Goal: Task Accomplishment & Management: Use online tool/utility

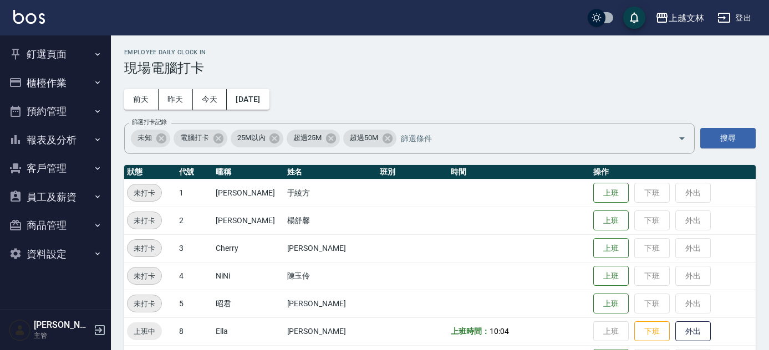
scroll to position [516, 0]
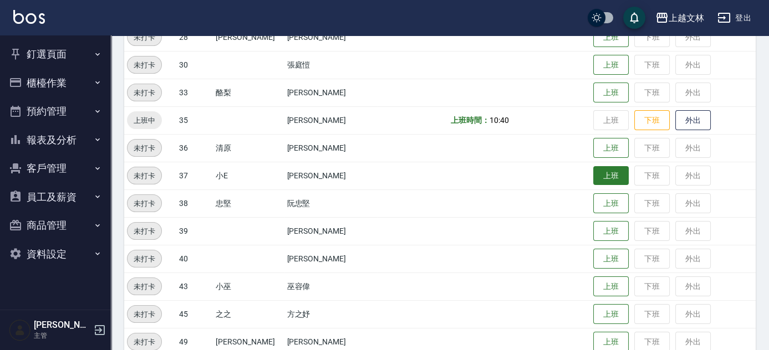
click at [604, 180] on button "上班" at bounding box center [610, 175] width 35 height 19
click at [602, 179] on button "上班" at bounding box center [610, 175] width 35 height 19
click at [593, 176] on button "上班" at bounding box center [610, 175] width 35 height 19
click at [607, 171] on button "上班" at bounding box center [610, 175] width 35 height 19
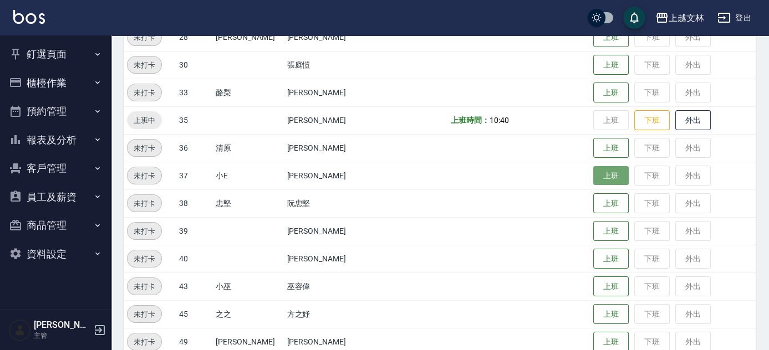
click at [607, 171] on button "上班" at bounding box center [610, 175] width 35 height 19
click at [606, 177] on button "上班" at bounding box center [610, 175] width 35 height 19
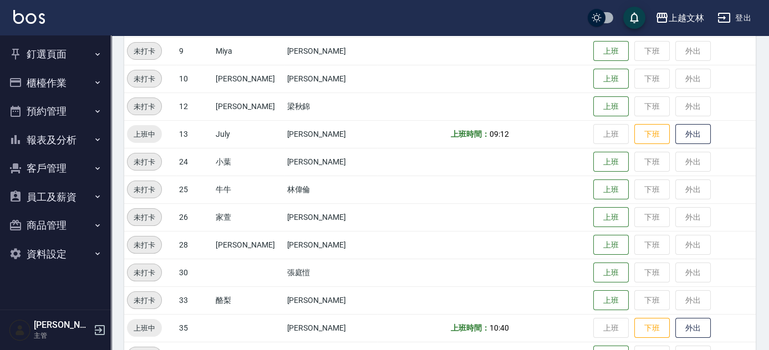
scroll to position [214, 0]
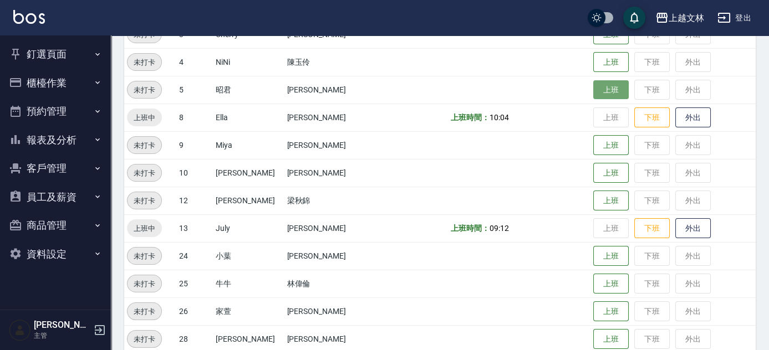
click at [598, 85] on button "上班" at bounding box center [610, 89] width 35 height 19
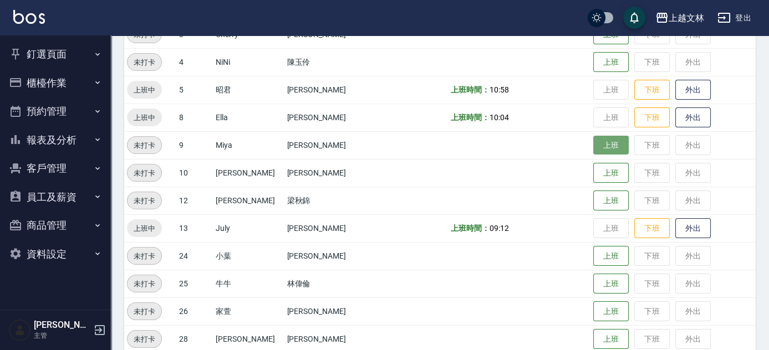
click at [600, 144] on button "上班" at bounding box center [610, 145] width 35 height 19
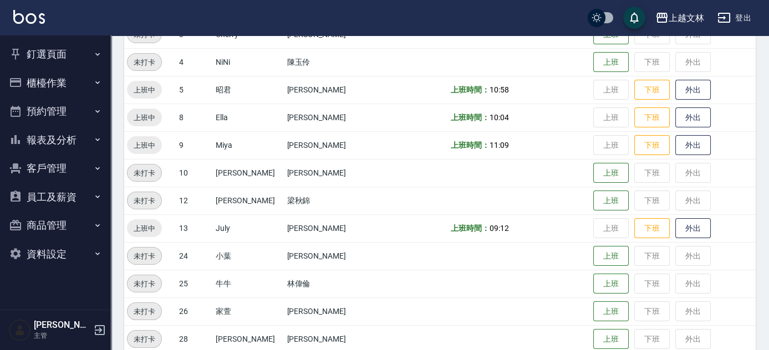
click at [48, 78] on button "櫃檯作業" at bounding box center [55, 83] width 102 height 29
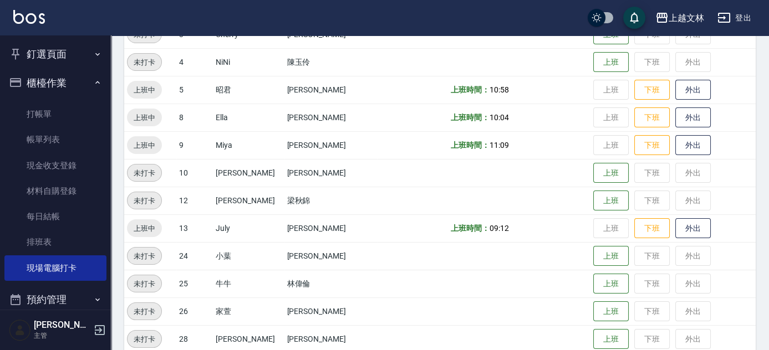
click at [76, 80] on button "櫃檯作業" at bounding box center [55, 83] width 102 height 29
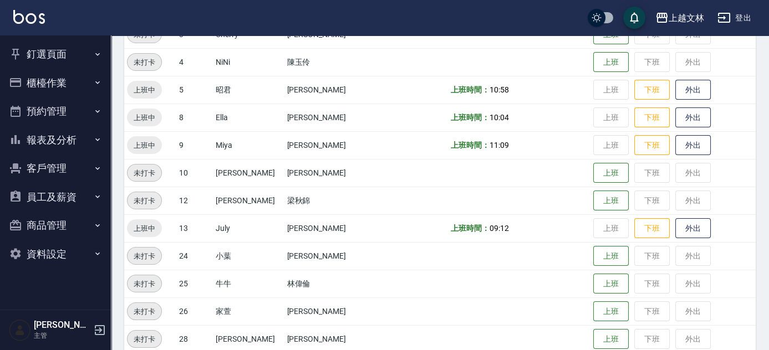
click at [103, 130] on button "報表及分析" at bounding box center [55, 140] width 102 height 29
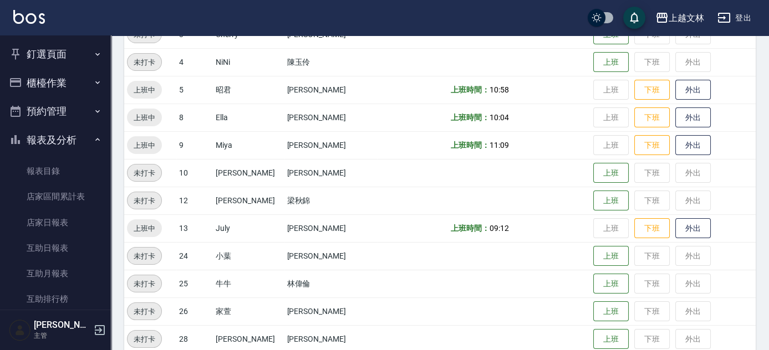
scroll to position [240, 0]
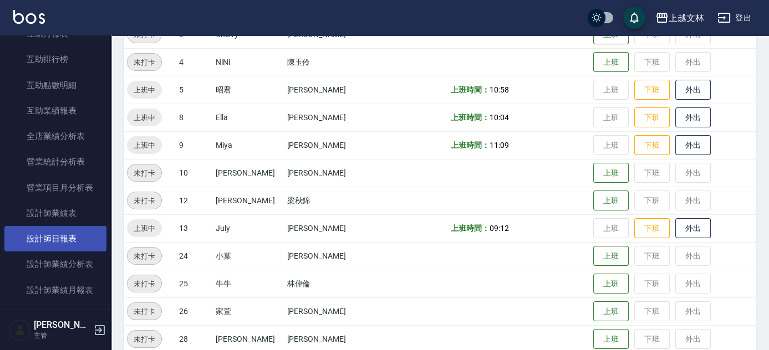
click at [83, 233] on link "設計師日報表" at bounding box center [55, 239] width 102 height 26
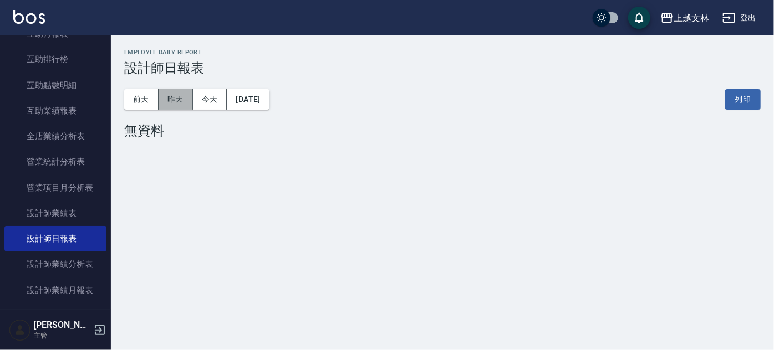
click at [182, 103] on button "昨天" at bounding box center [176, 99] width 34 height 21
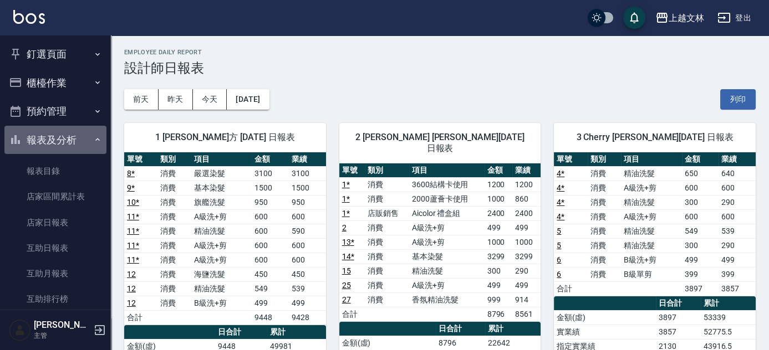
click at [74, 149] on button "報表及分析" at bounding box center [55, 140] width 102 height 29
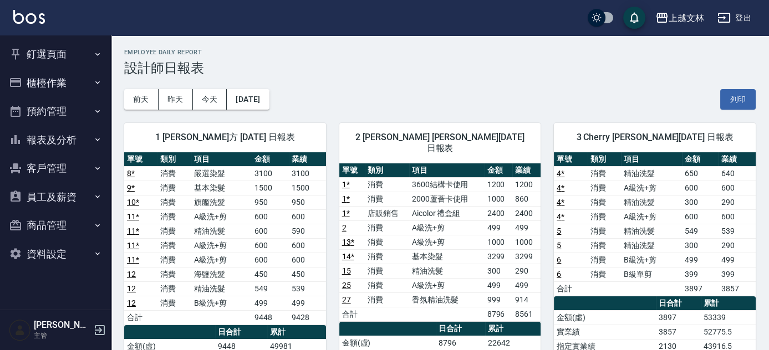
click at [59, 88] on button "櫃檯作業" at bounding box center [55, 83] width 102 height 29
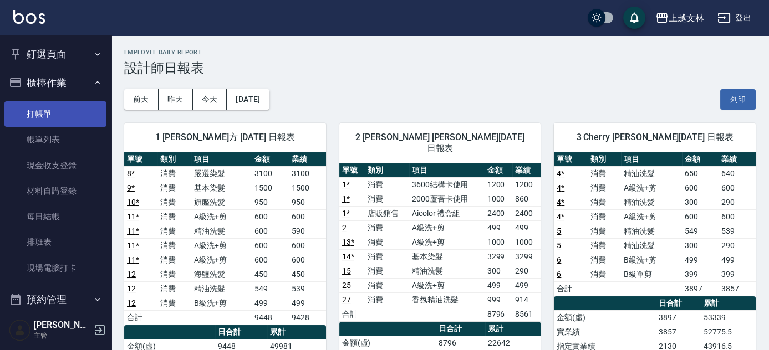
click at [59, 118] on link "打帳單" at bounding box center [55, 114] width 102 height 26
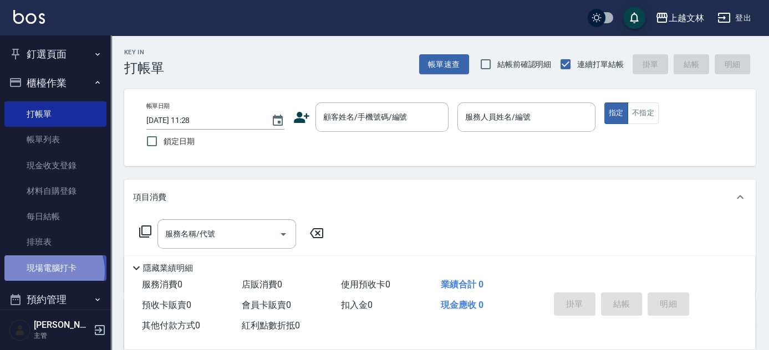
click at [52, 271] on link "現場電腦打卡" at bounding box center [55, 269] width 102 height 26
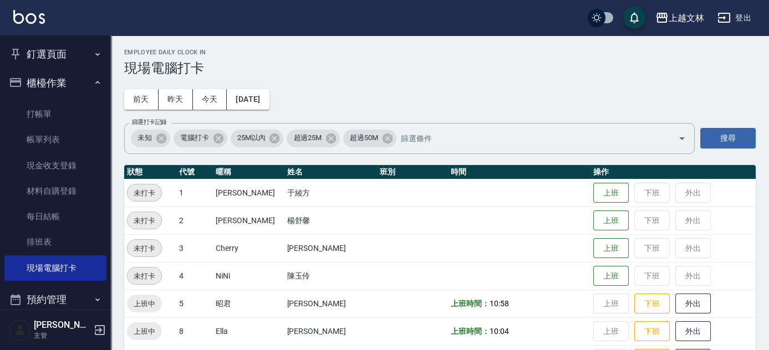
scroll to position [306, 0]
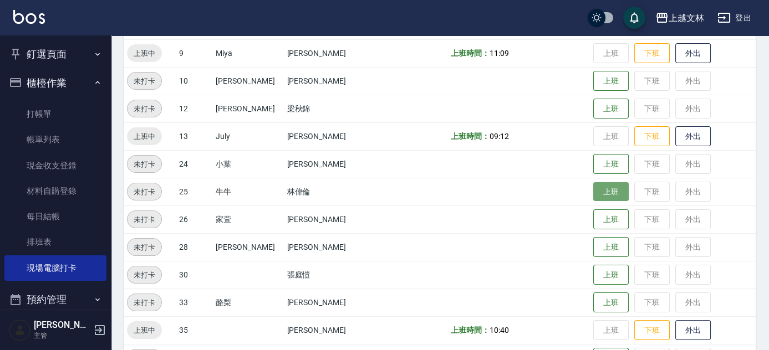
click at [593, 185] on button "上班" at bounding box center [610, 191] width 35 height 19
